Goal: Go to known website: Go to known website

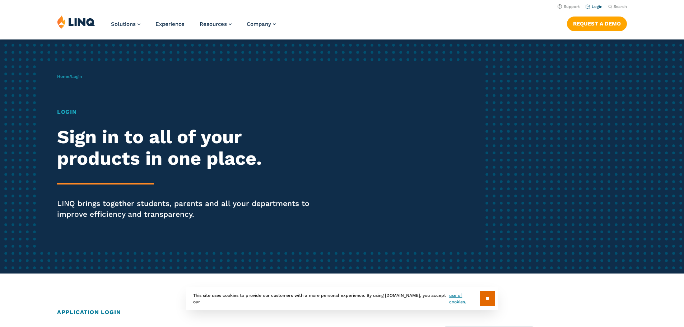
click at [591, 7] on link "Login" at bounding box center [594, 6] width 17 height 5
click at [602, 7] on nav "Support Login Search Search for:" at bounding box center [342, 6] width 684 height 8
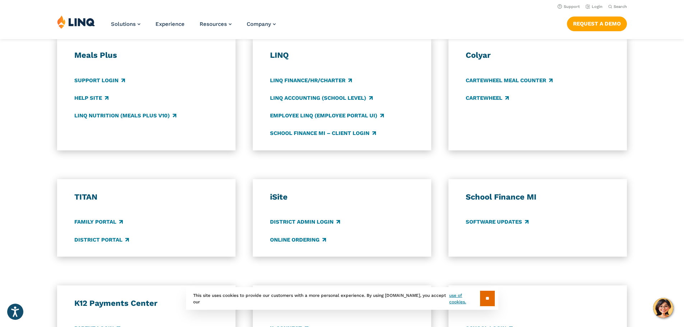
scroll to position [395, 0]
click at [106, 237] on link "District Portal" at bounding box center [101, 241] width 55 height 8
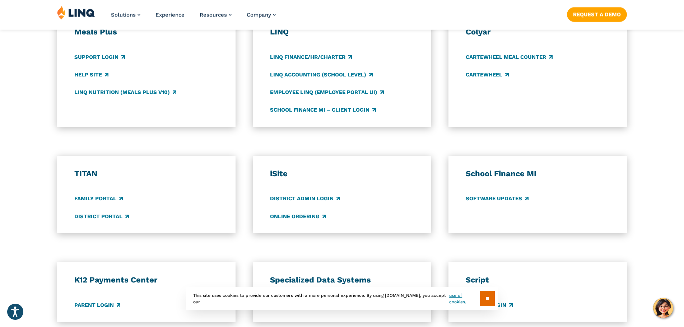
scroll to position [431, 0]
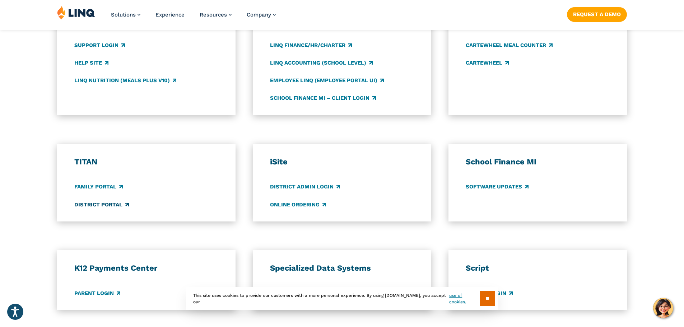
click at [102, 206] on link "District Portal" at bounding box center [101, 205] width 55 height 8
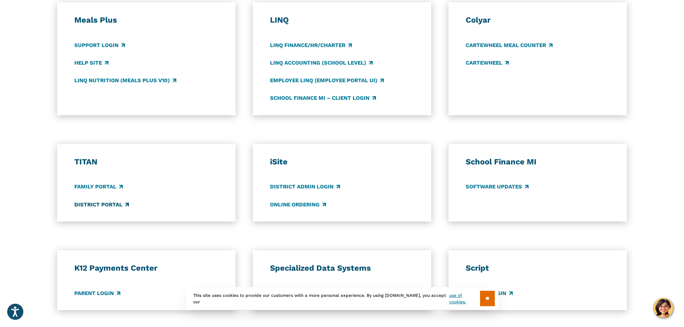
click at [110, 202] on link "District Portal" at bounding box center [101, 205] width 55 height 8
